Goal: Information Seeking & Learning: Find specific fact

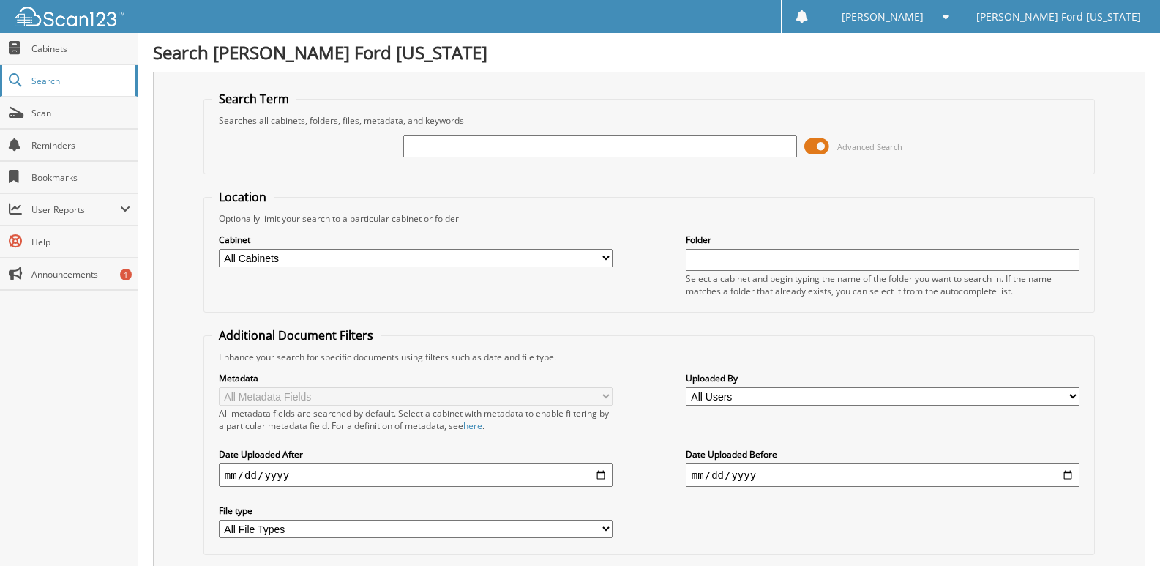
click at [50, 82] on span "Search" at bounding box center [79, 81] width 97 height 12
type input "rvcry201"
click at [42, 79] on span "Search" at bounding box center [79, 81] width 97 height 12
type input "RVCRY201"
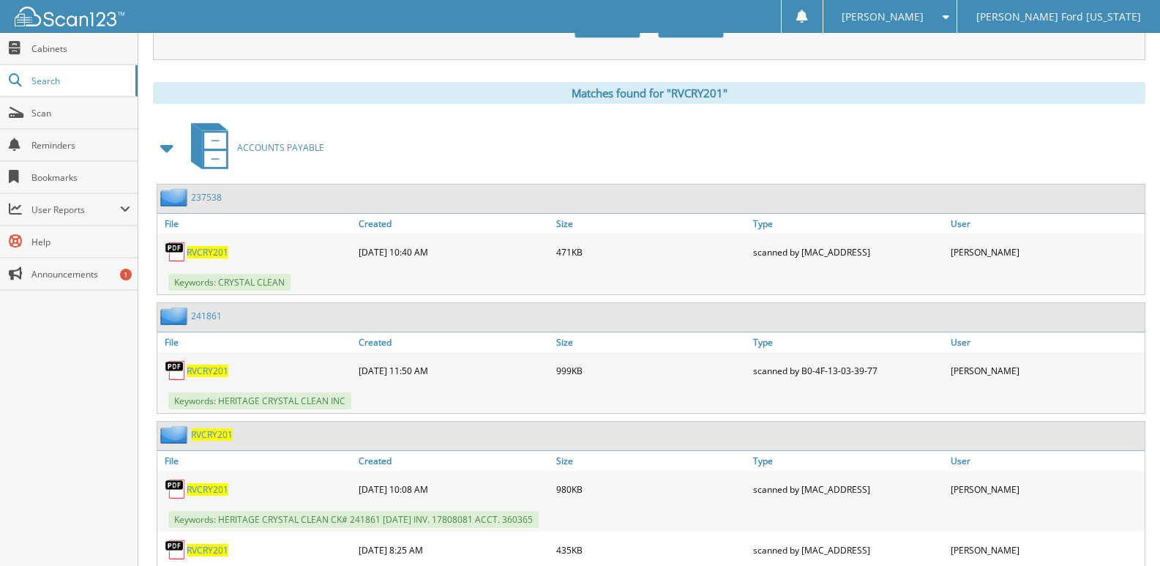
scroll to position [585, 0]
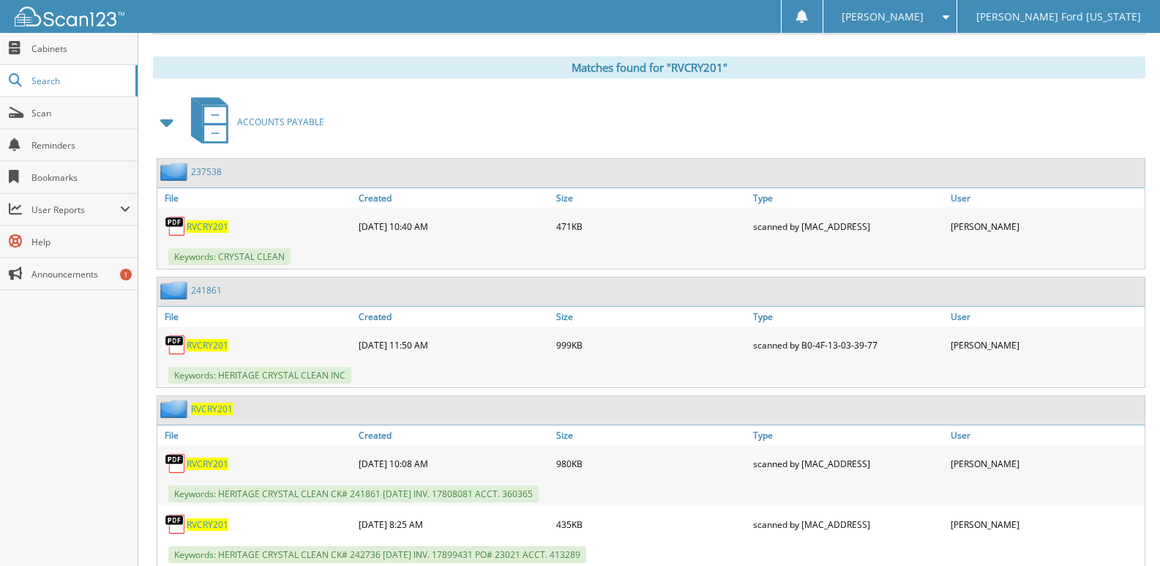
click at [206, 416] on div "RVCRY201" at bounding box center [194, 408] width 75 height 18
click at [202, 410] on span "RVCRY201" at bounding box center [212, 408] width 42 height 12
